Goal: Find contact information: Find contact information

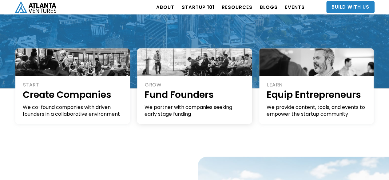
scroll to position [123, 0]
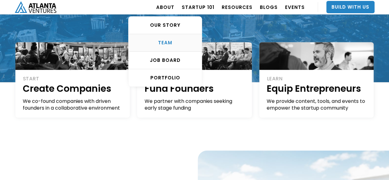
click at [170, 44] on div "TEAM" at bounding box center [165, 43] width 73 height 6
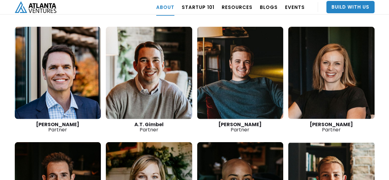
scroll to position [831, 0]
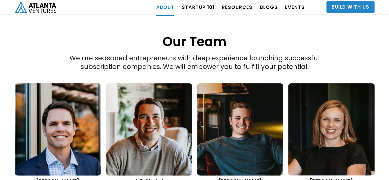
click at [48, 113] on link at bounding box center [58, 129] width 86 height 92
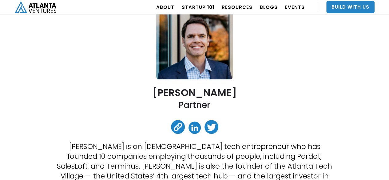
scroll to position [123, 0]
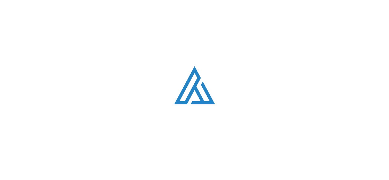
scroll to position [831, 0]
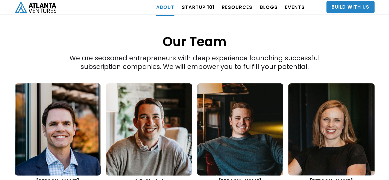
click at [268, 137] on link at bounding box center [240, 129] width 86 height 92
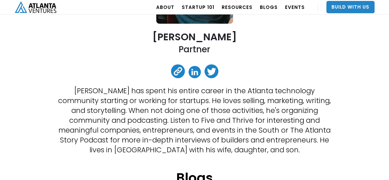
scroll to position [123, 0]
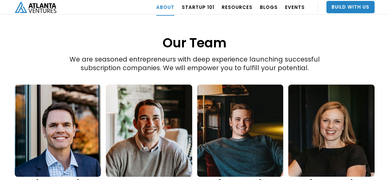
scroll to position [862, 0]
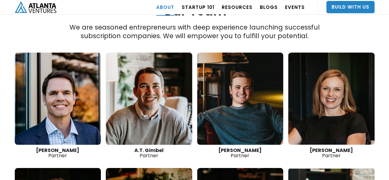
click at [340, 97] on link at bounding box center [331, 99] width 86 height 92
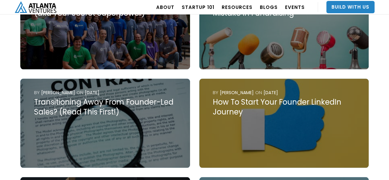
scroll to position [523, 0]
